Goal: Subscribe to service/newsletter

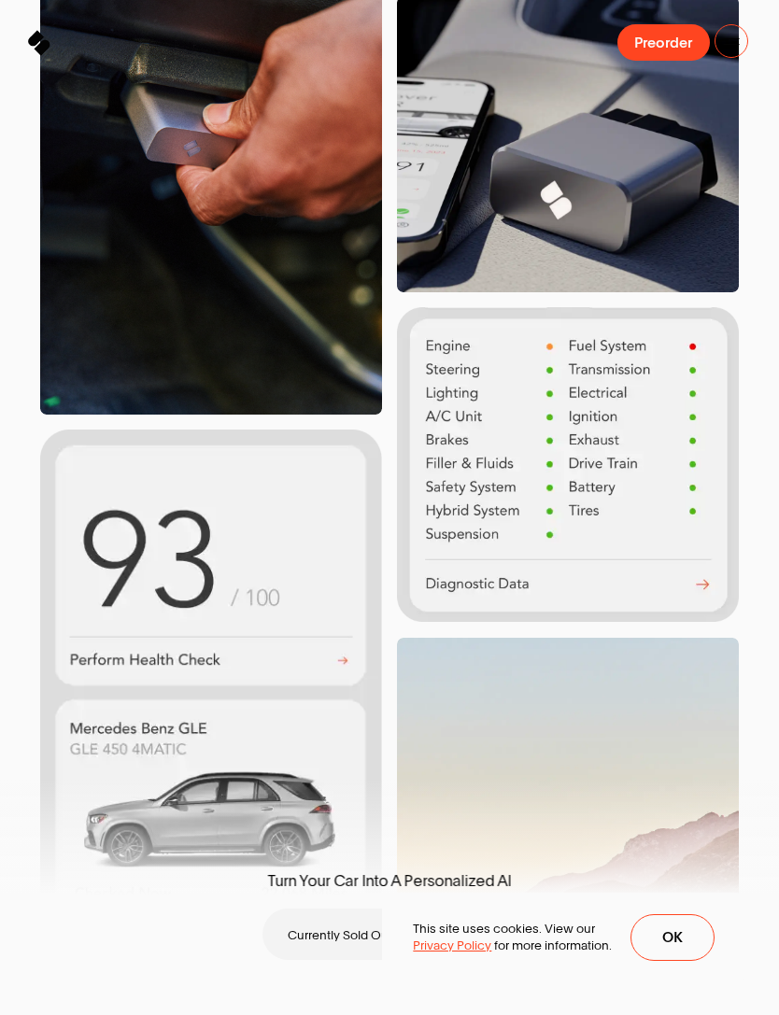
scroll to position [744, 0]
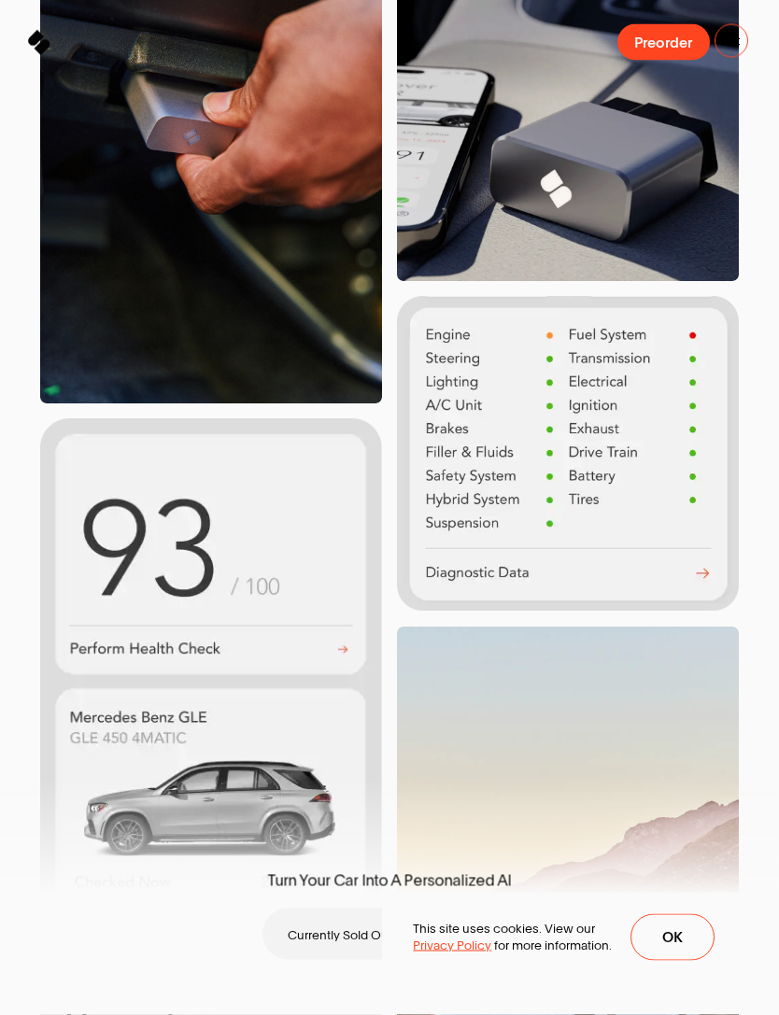
click at [351, 666] on img at bounding box center [211, 695] width 342 height 552
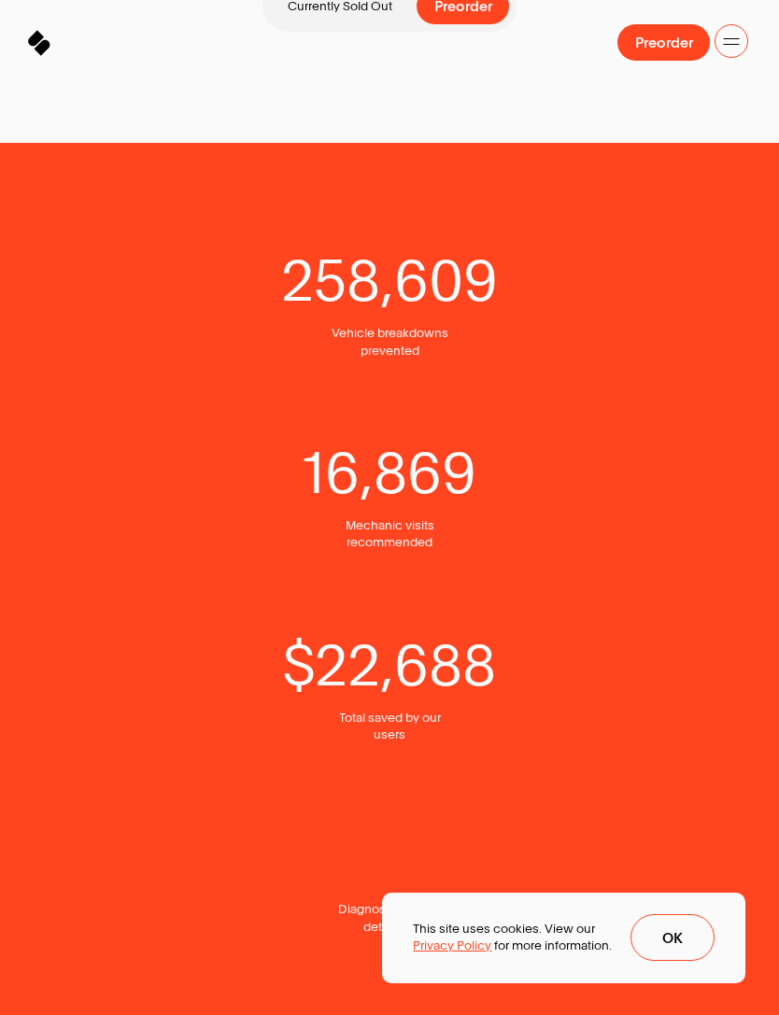
scroll to position [2172, 0]
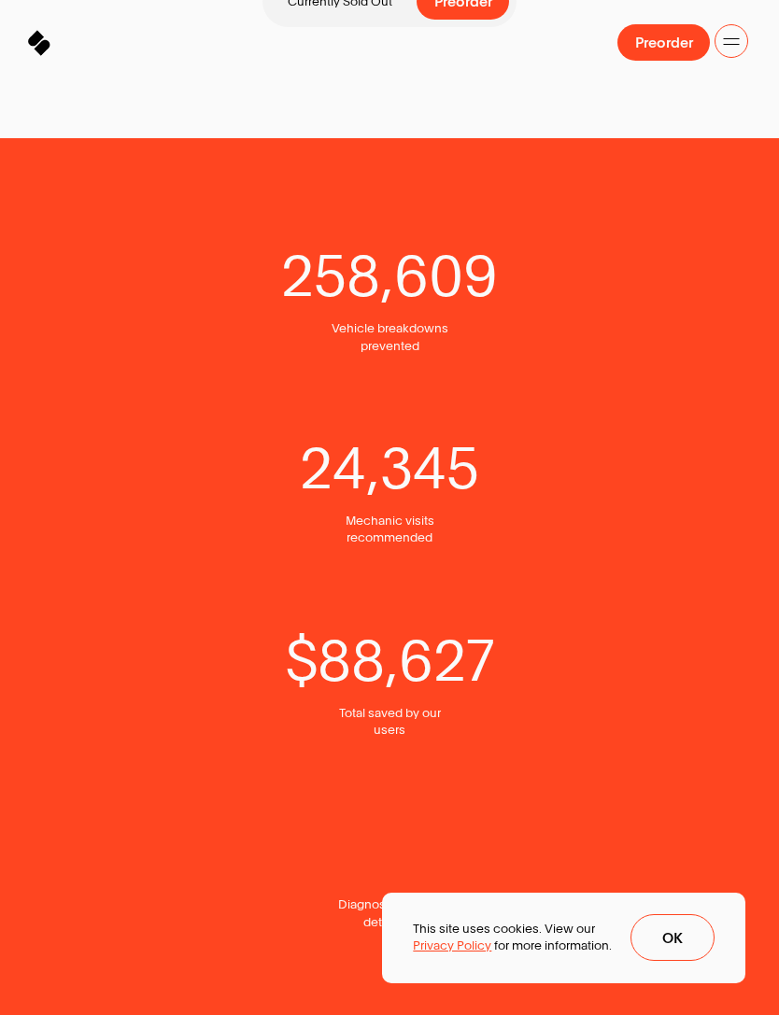
click at [674, 946] on span "Ok" at bounding box center [672, 938] width 21 height 15
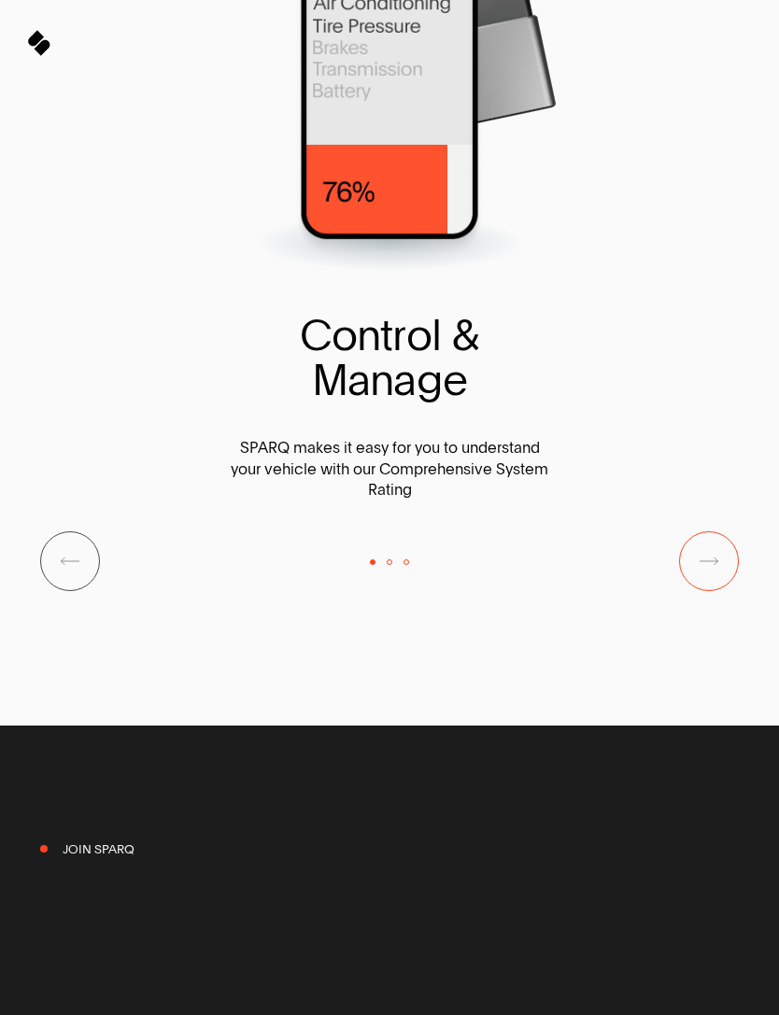
scroll to position [6749, 0]
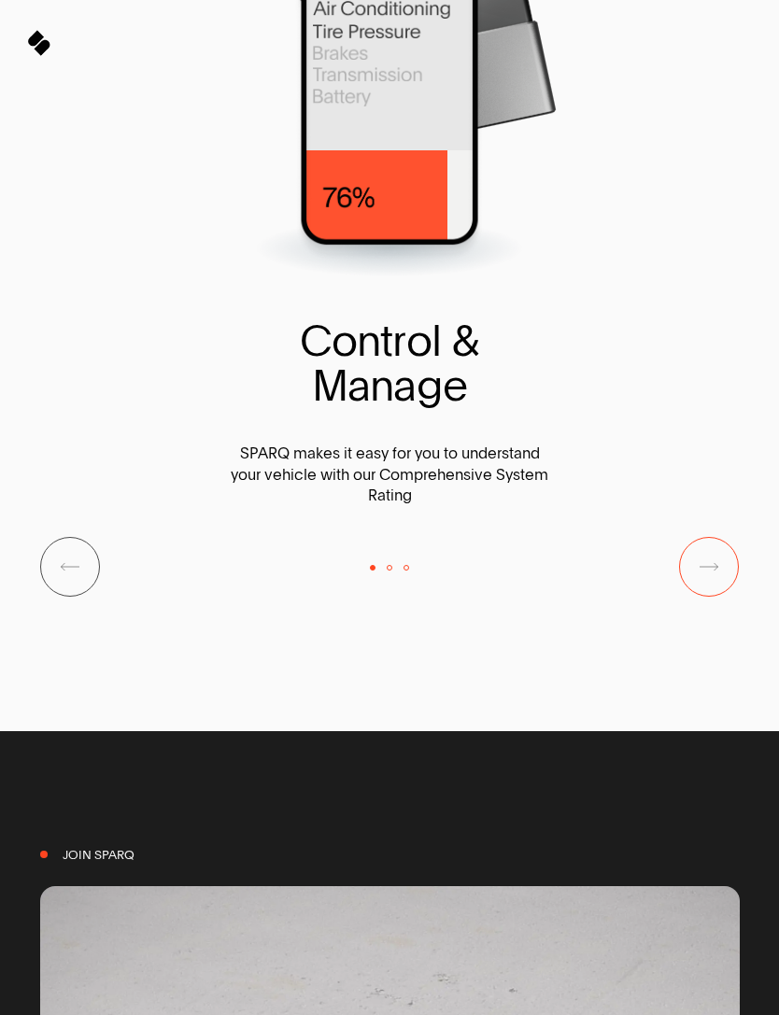
click at [714, 576] on span "Next Slide" at bounding box center [708, 566] width 17 height 19
click at [729, 597] on button "Next Slide" at bounding box center [709, 567] width 60 height 60
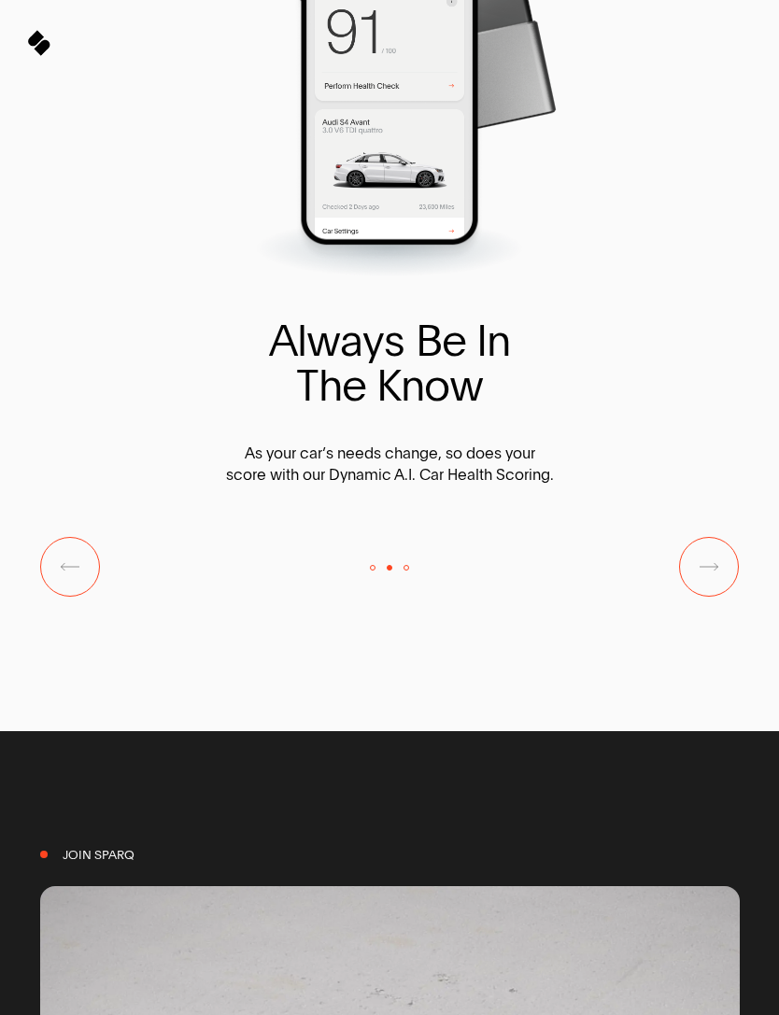
click at [725, 597] on button "Next Slide" at bounding box center [709, 567] width 60 height 60
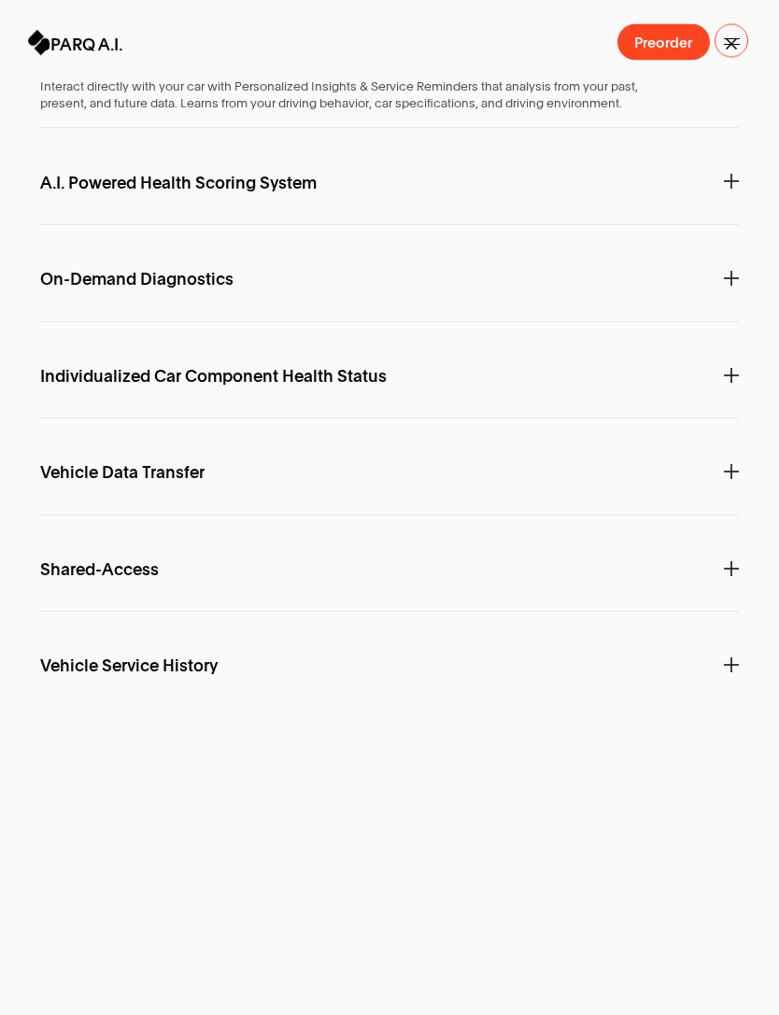
scroll to position [11424, 0]
click at [737, 479] on icon at bounding box center [731, 471] width 15 height 15
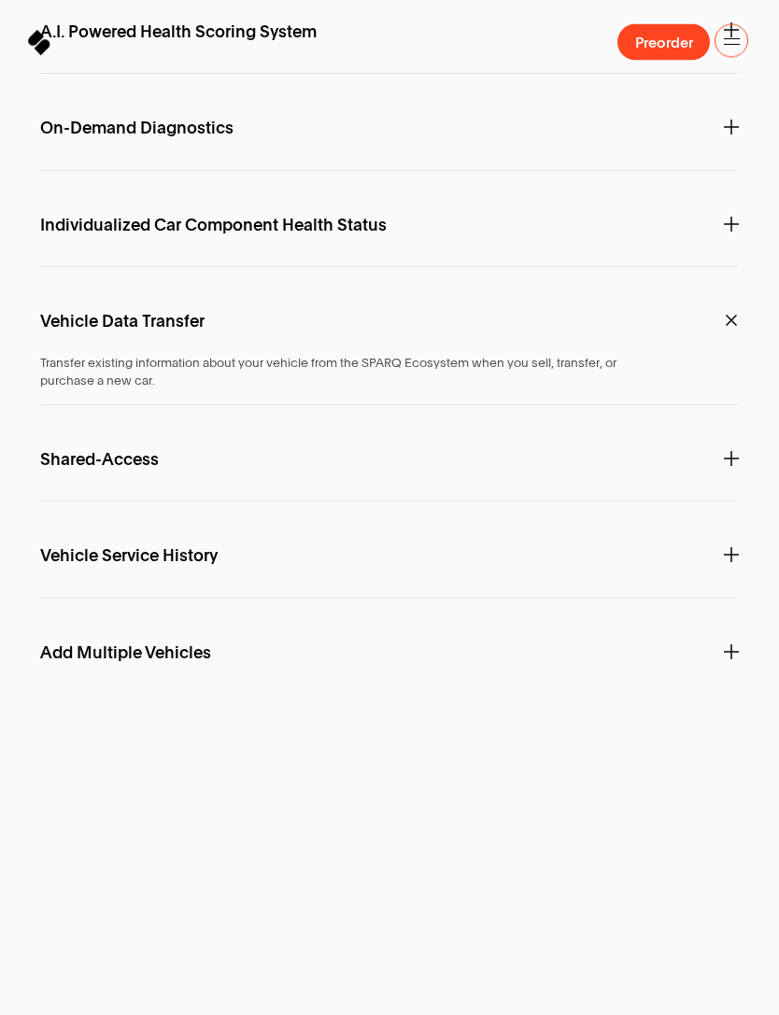
scroll to position [11534, 0]
click at [736, 466] on icon at bounding box center [731, 458] width 15 height 15
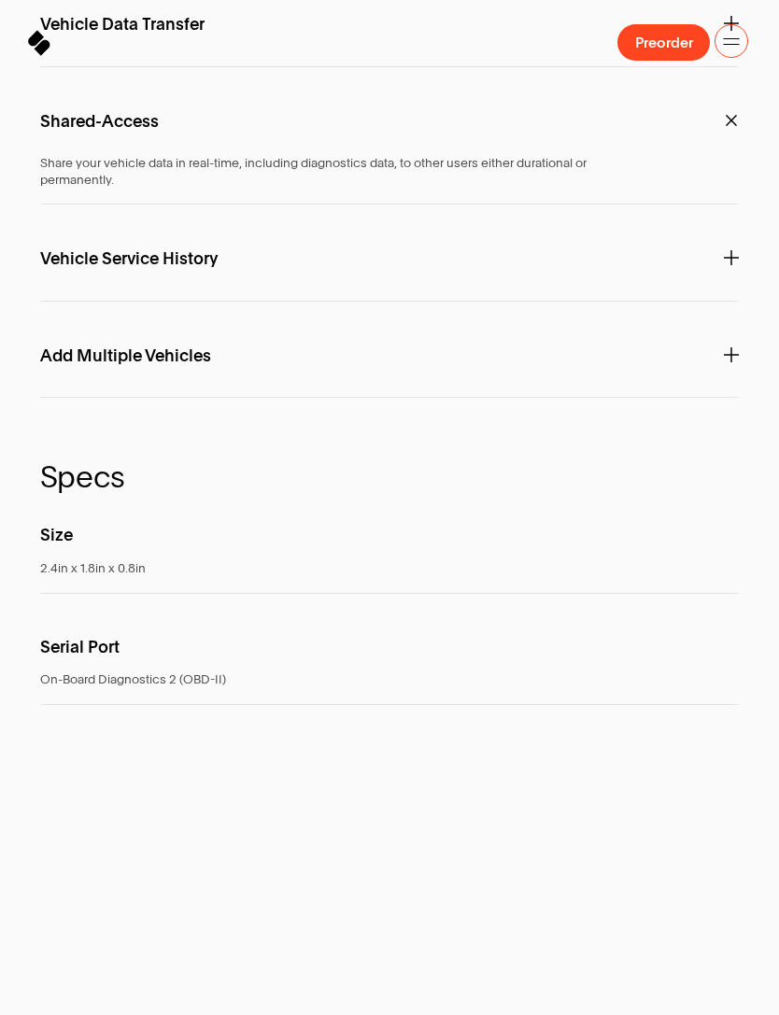
scroll to position [11950, 0]
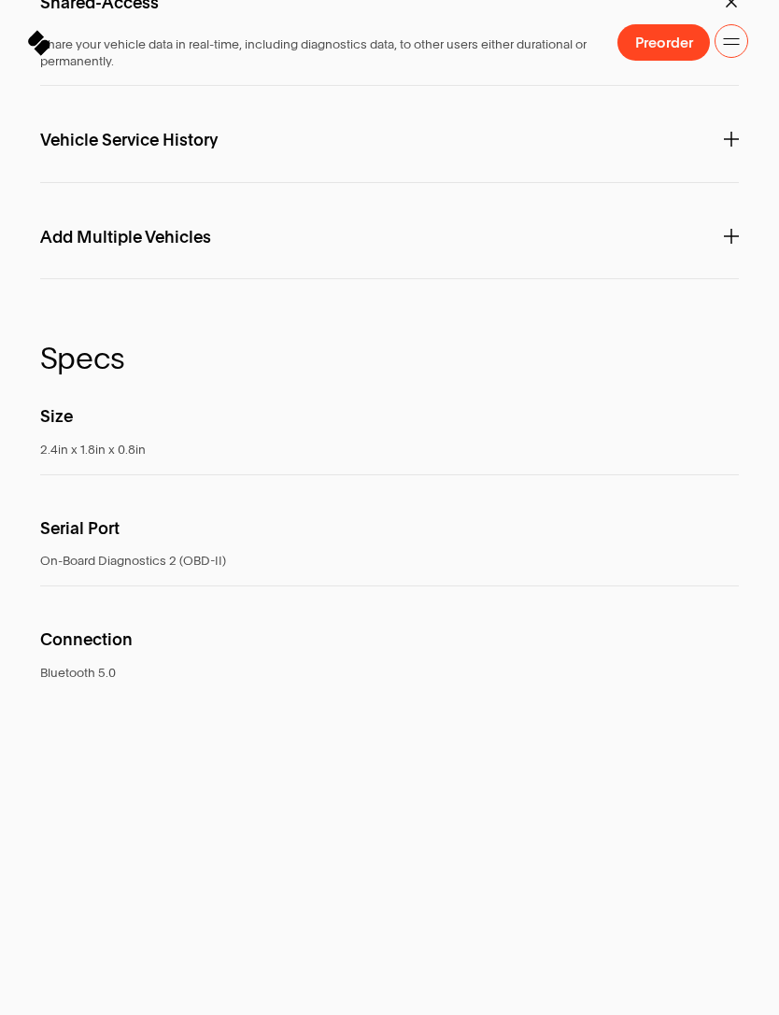
click at [731, 244] on icon at bounding box center [731, 236] width 0 height 15
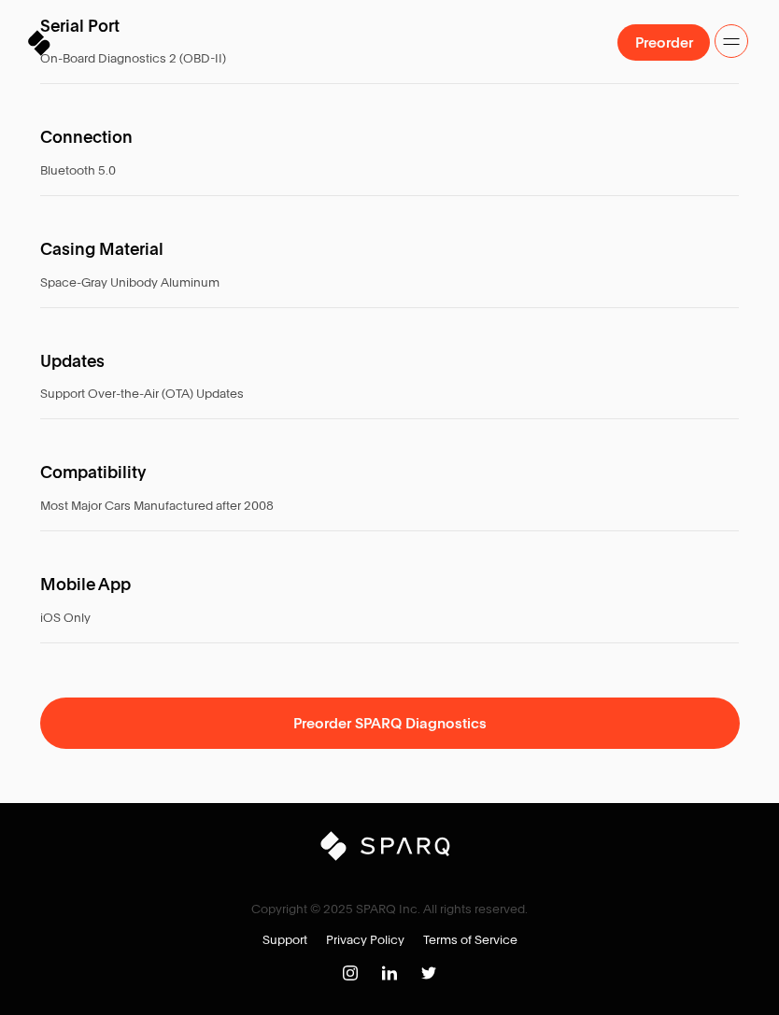
scroll to position [12730, 0]
click at [479, 732] on span "Preorder SPARQ Diagnostics" at bounding box center [389, 723] width 193 height 18
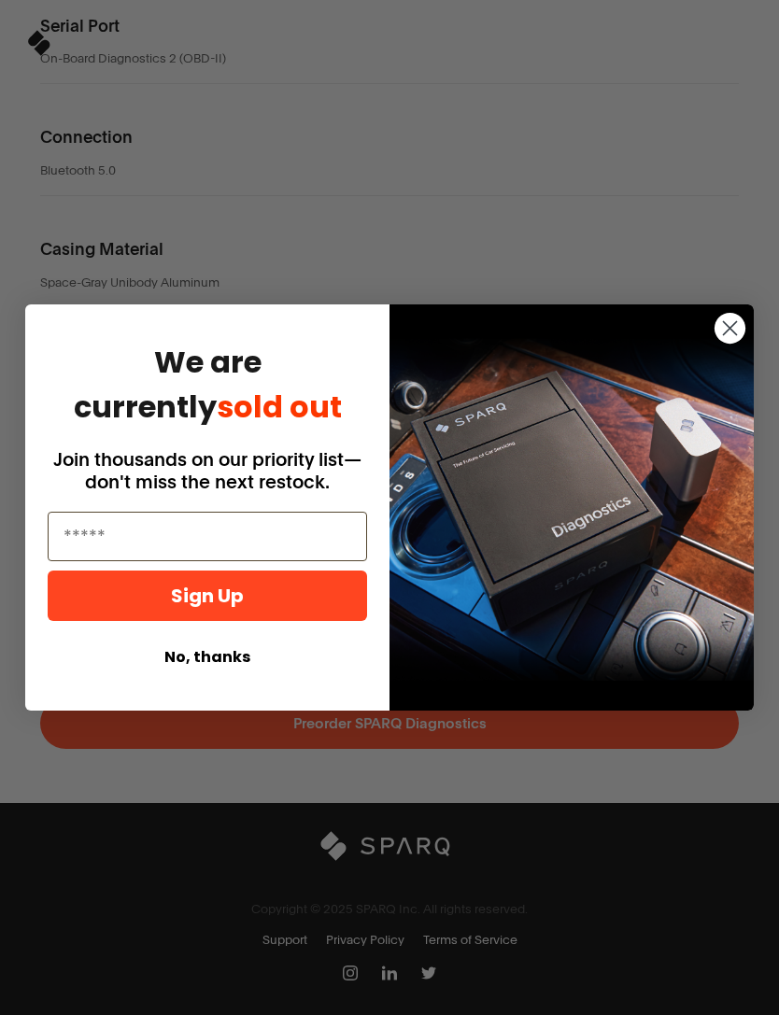
click at [261, 557] on input "Email" at bounding box center [207, 536] width 319 height 49
type input "**********"
click at [272, 621] on button "Sign Up" at bounding box center [207, 596] width 319 height 50
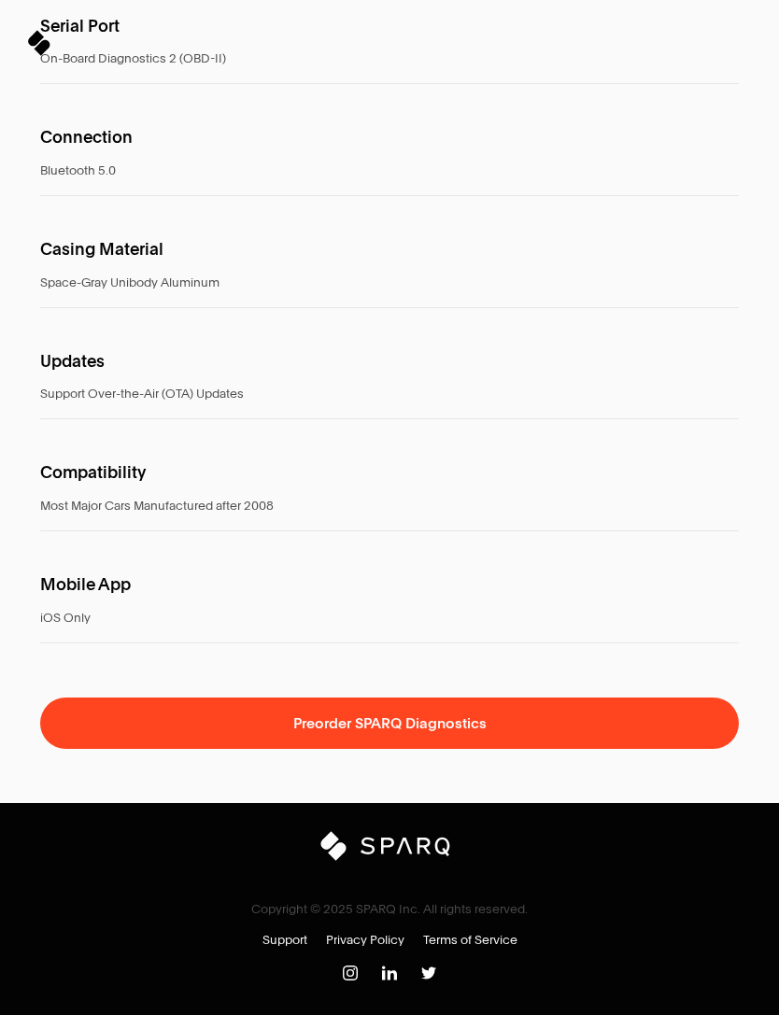
click at [251, 838] on div "Close dialog Welcome to the SPARQ Community You will receive exclusive offers +…" at bounding box center [389, 507] width 779 height 1015
